Goal: Find specific page/section: Find specific page/section

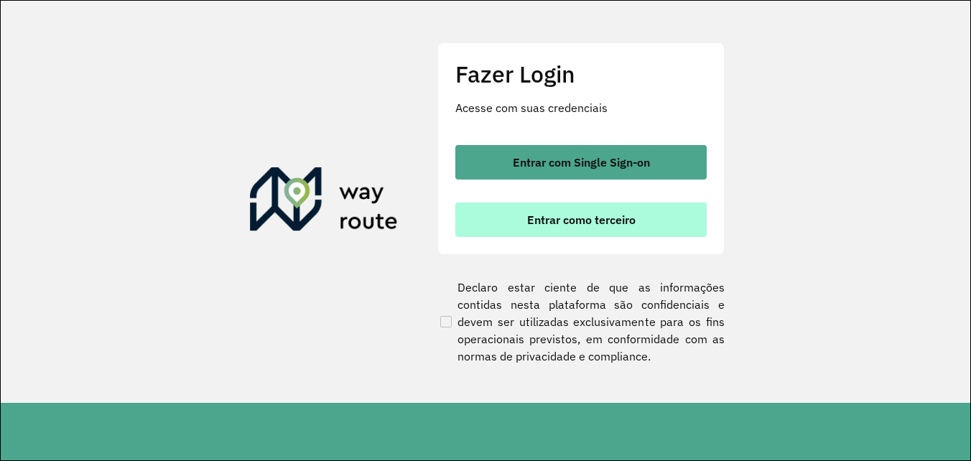
click at [616, 217] on span "Entrar como terceiro" at bounding box center [581, 219] width 108 height 11
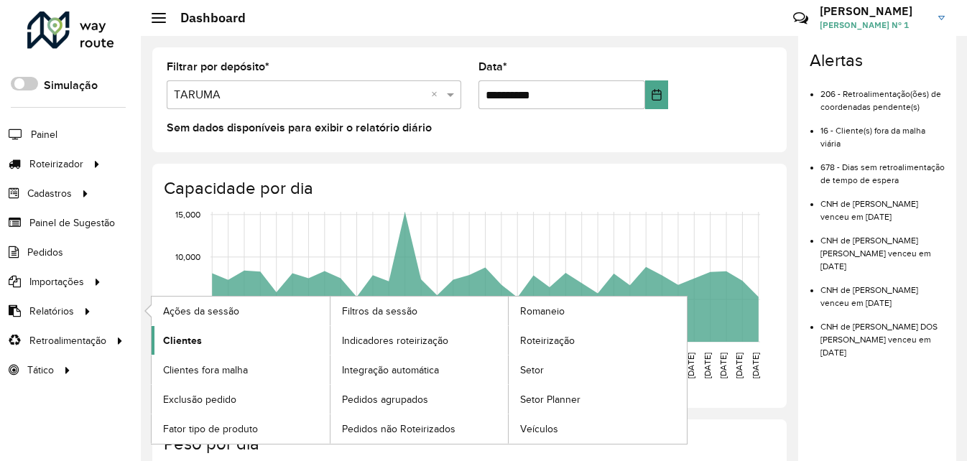
click at [192, 343] on span "Clientes" at bounding box center [182, 340] width 39 height 15
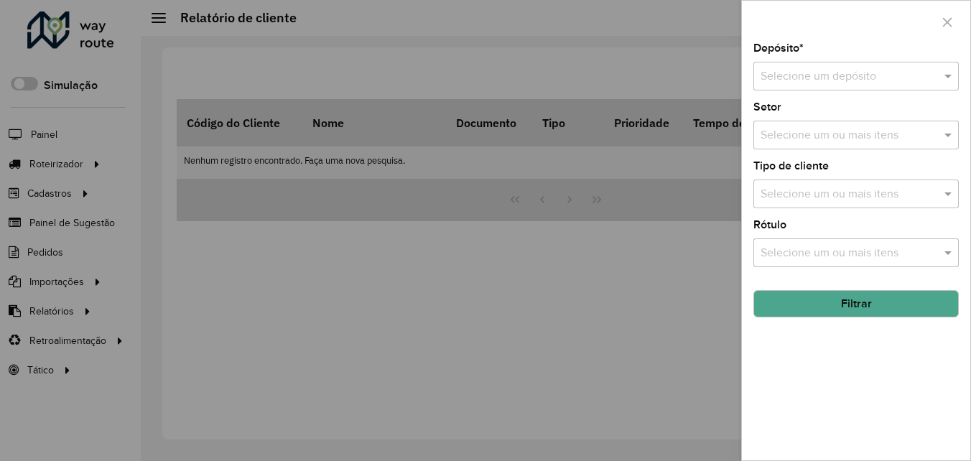
click at [814, 71] on input "text" at bounding box center [842, 76] width 162 height 17
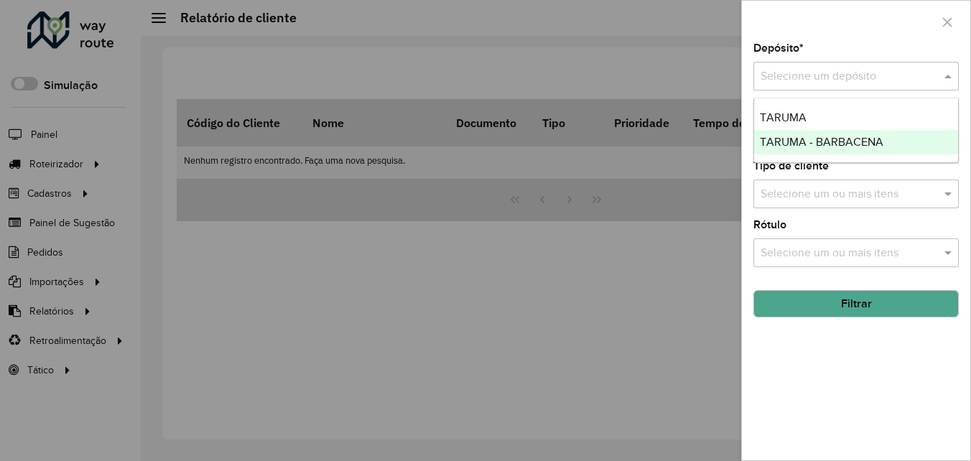
click at [863, 397] on div "Depósito * Selecione um depósito Setor Selecione um ou mais itens Tipo de clien…" at bounding box center [856, 251] width 228 height 417
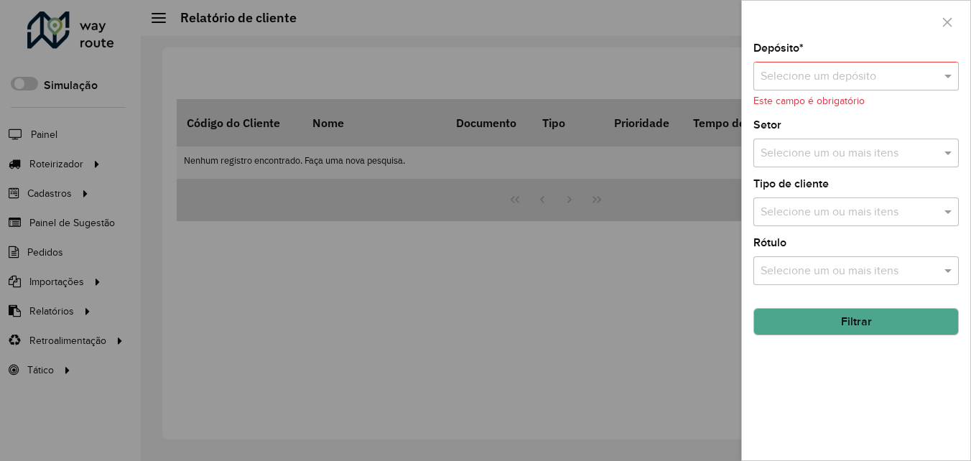
click at [798, 70] on input "text" at bounding box center [842, 76] width 162 height 17
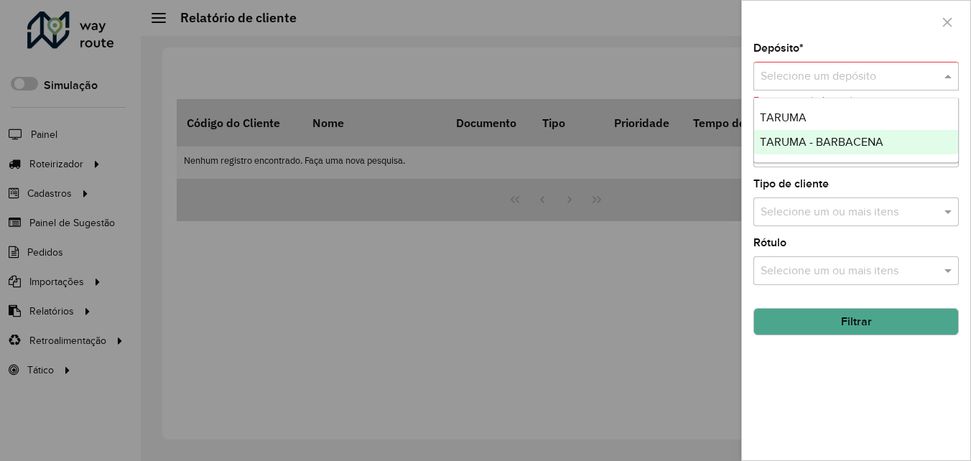
click at [869, 382] on div "Depósito * Selecione um depósito Este campo é obrigatório Setor Selecione um ou…" at bounding box center [856, 251] width 228 height 417
